Goal: Task Accomplishment & Management: Manage account settings

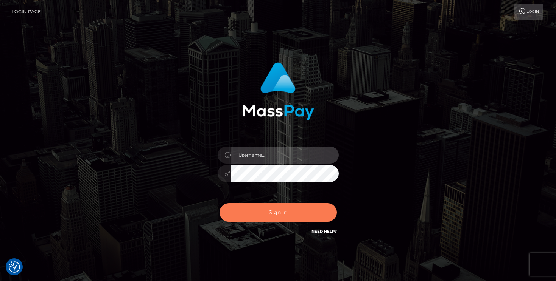
type input "mariolabugaj"
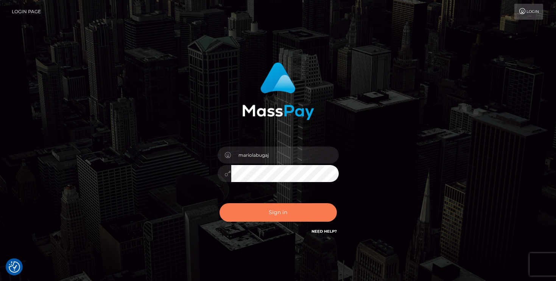
click at [291, 212] on button "Sign in" at bounding box center [277, 213] width 117 height 19
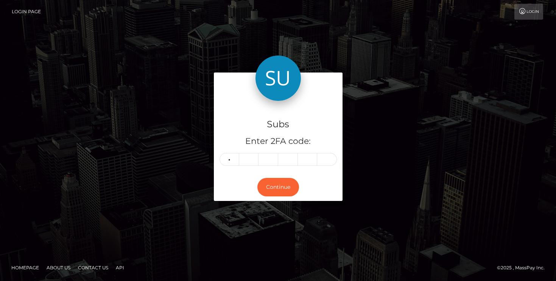
type input "3"
type input "2"
type input "1"
type input "4"
type input "6"
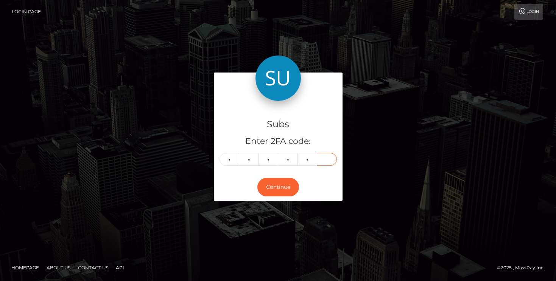
type input "8"
